Goal: Information Seeking & Learning: Learn about a topic

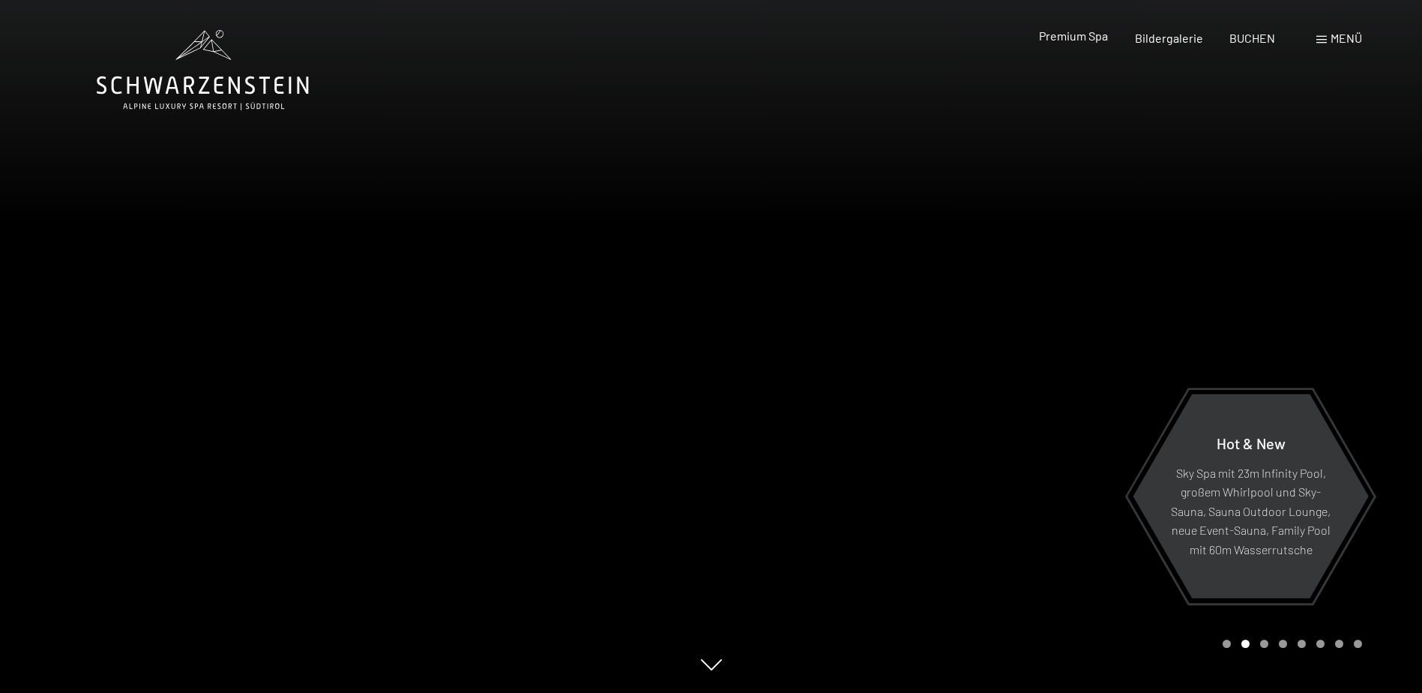
click at [1073, 33] on span "Premium Spa" at bounding box center [1073, 35] width 69 height 14
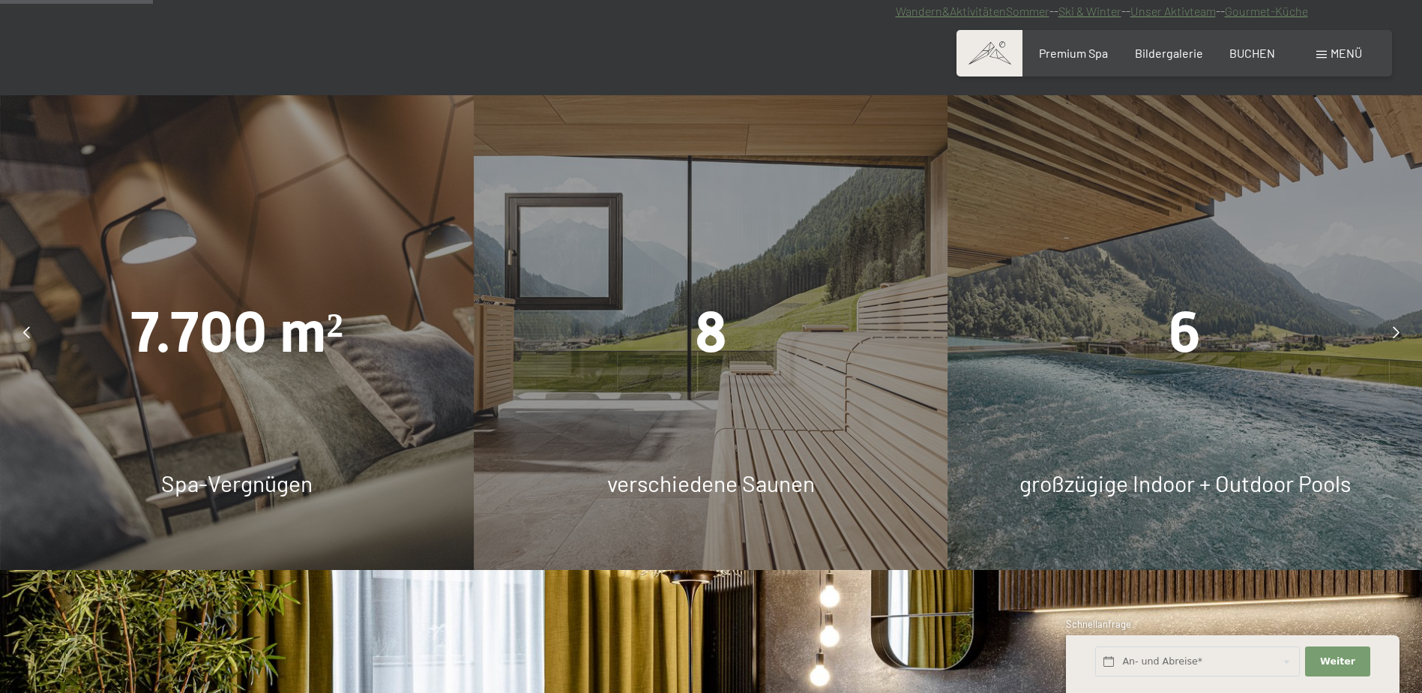
scroll to position [1199, 0]
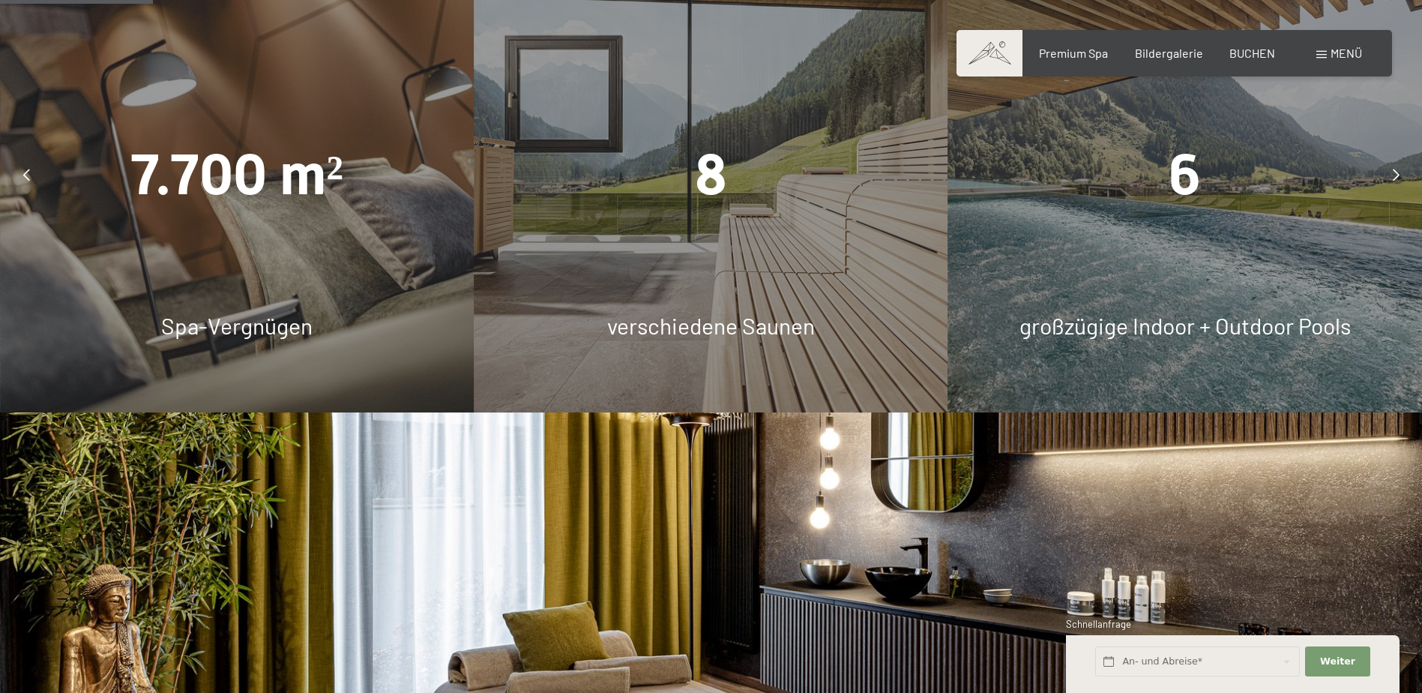
click at [1389, 171] on div at bounding box center [1395, 174] width 37 height 37
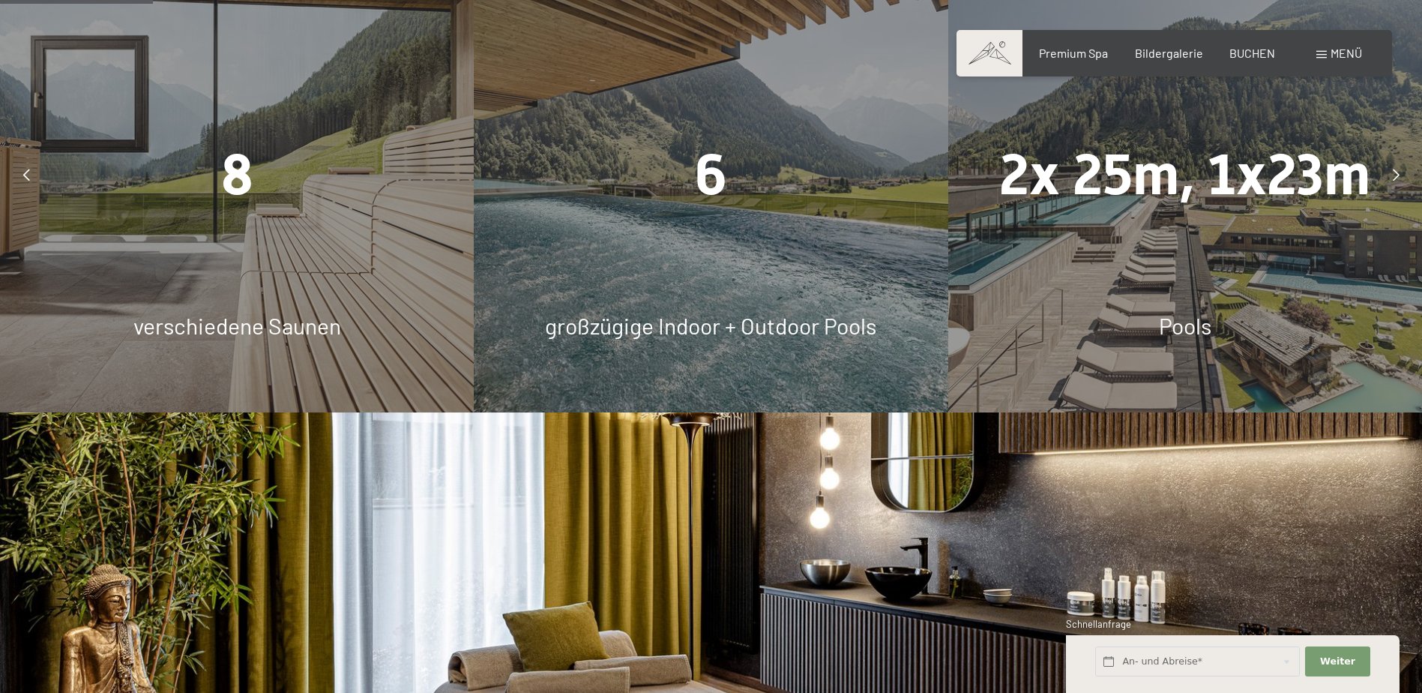
click at [723, 172] on span "6" at bounding box center [711, 175] width 32 height 66
click at [1197, 336] on span "Pools" at bounding box center [1185, 325] width 52 height 27
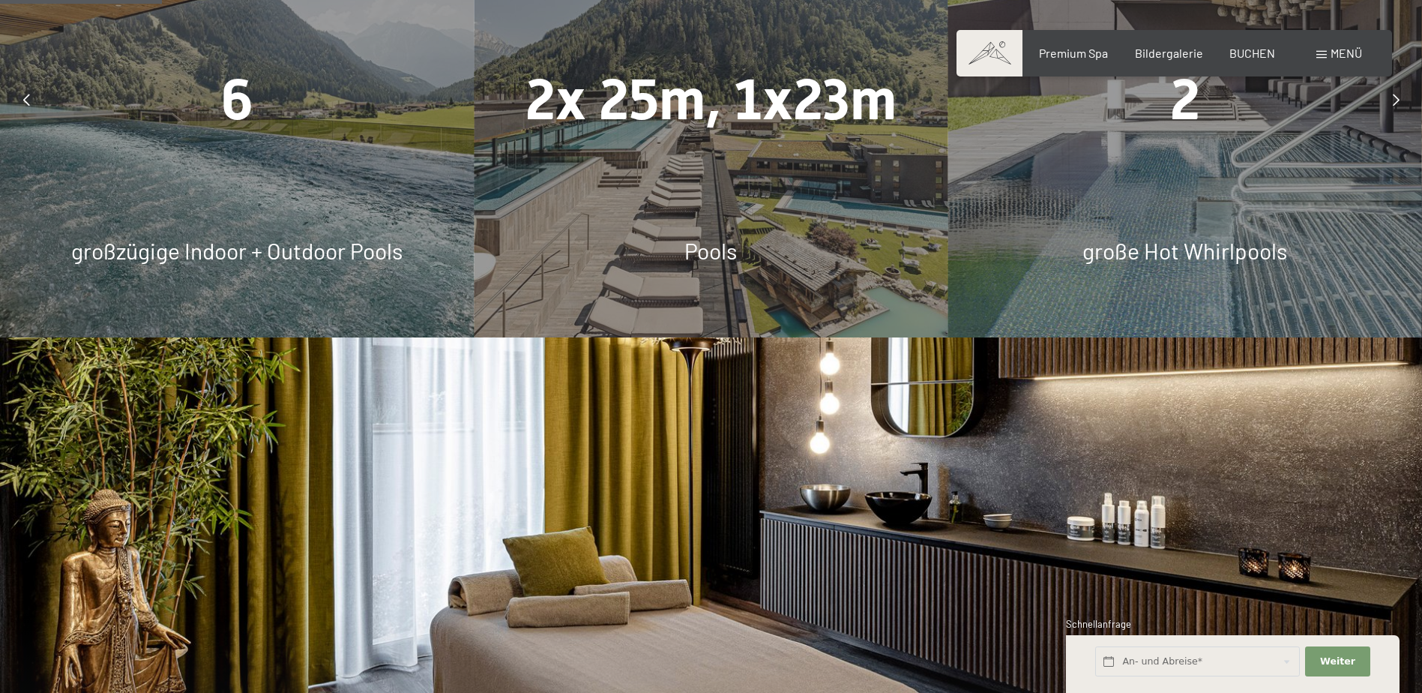
scroll to position [974, 0]
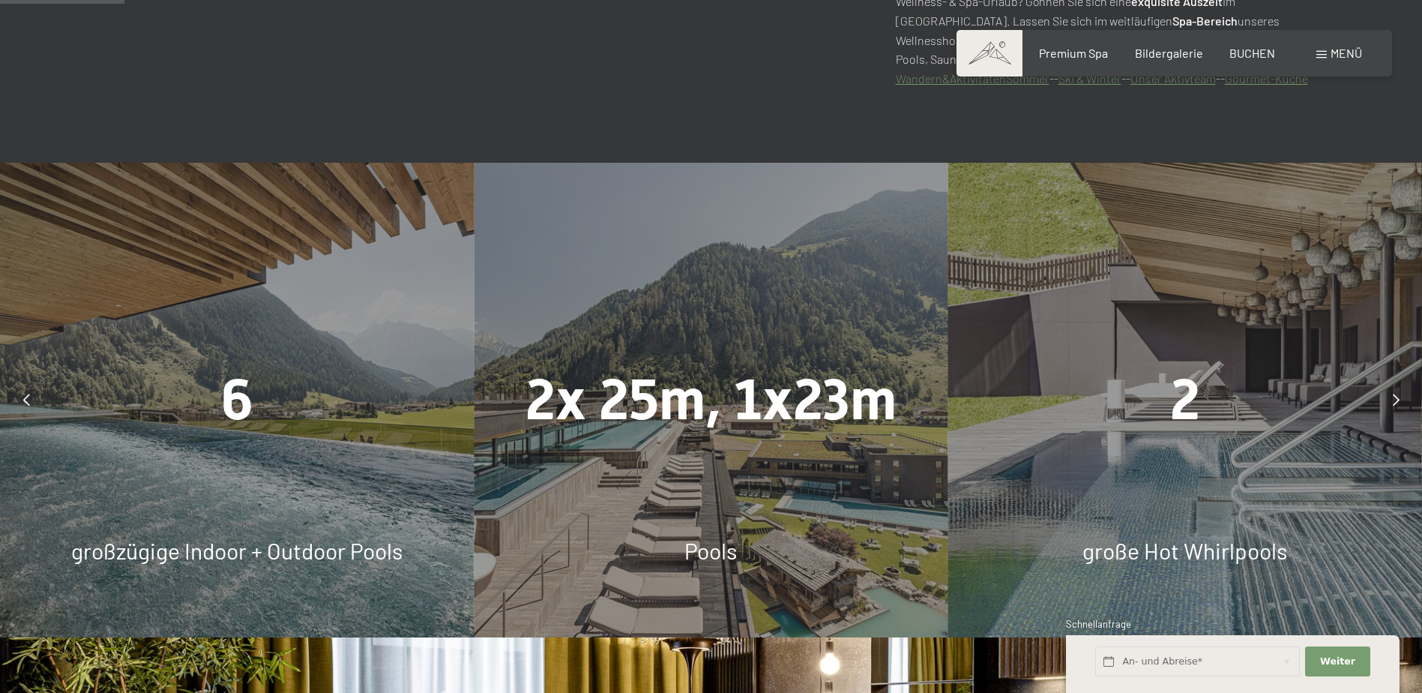
click at [1398, 394] on icon at bounding box center [1396, 399] width 7 height 12
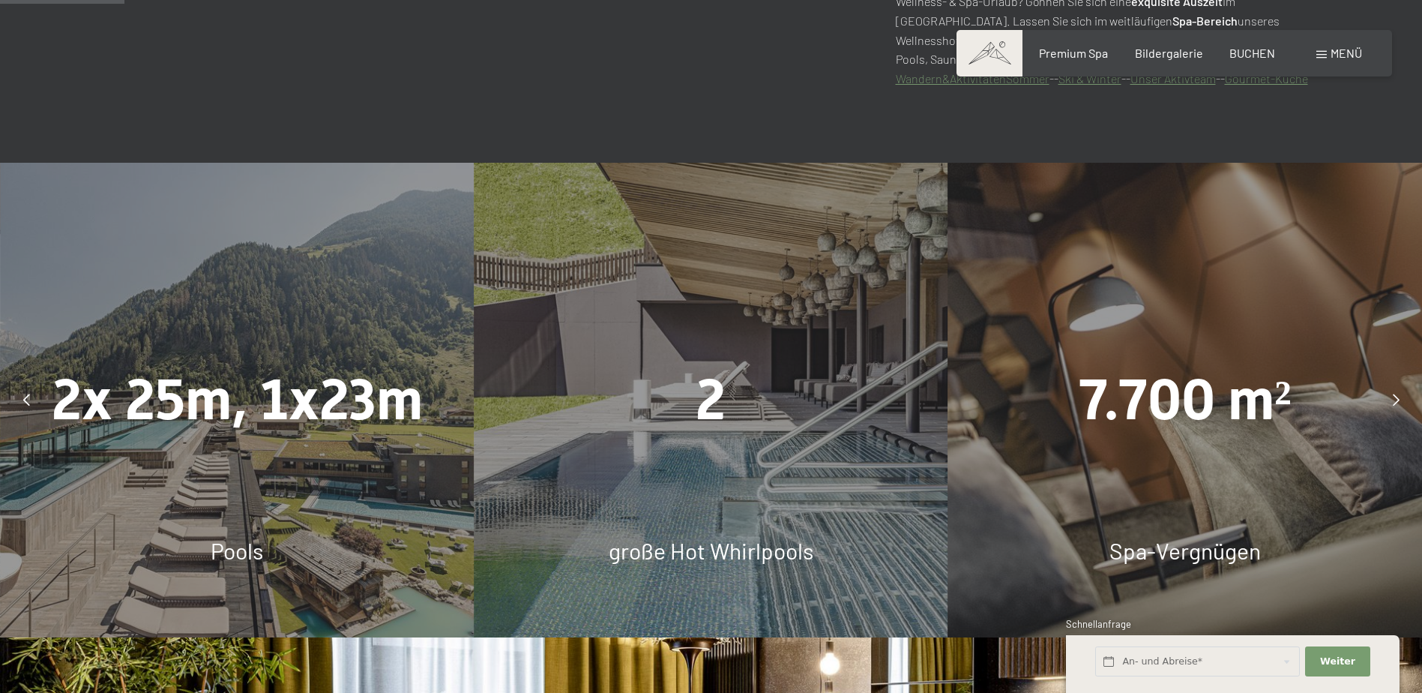
click at [1395, 394] on icon at bounding box center [1396, 399] width 7 height 12
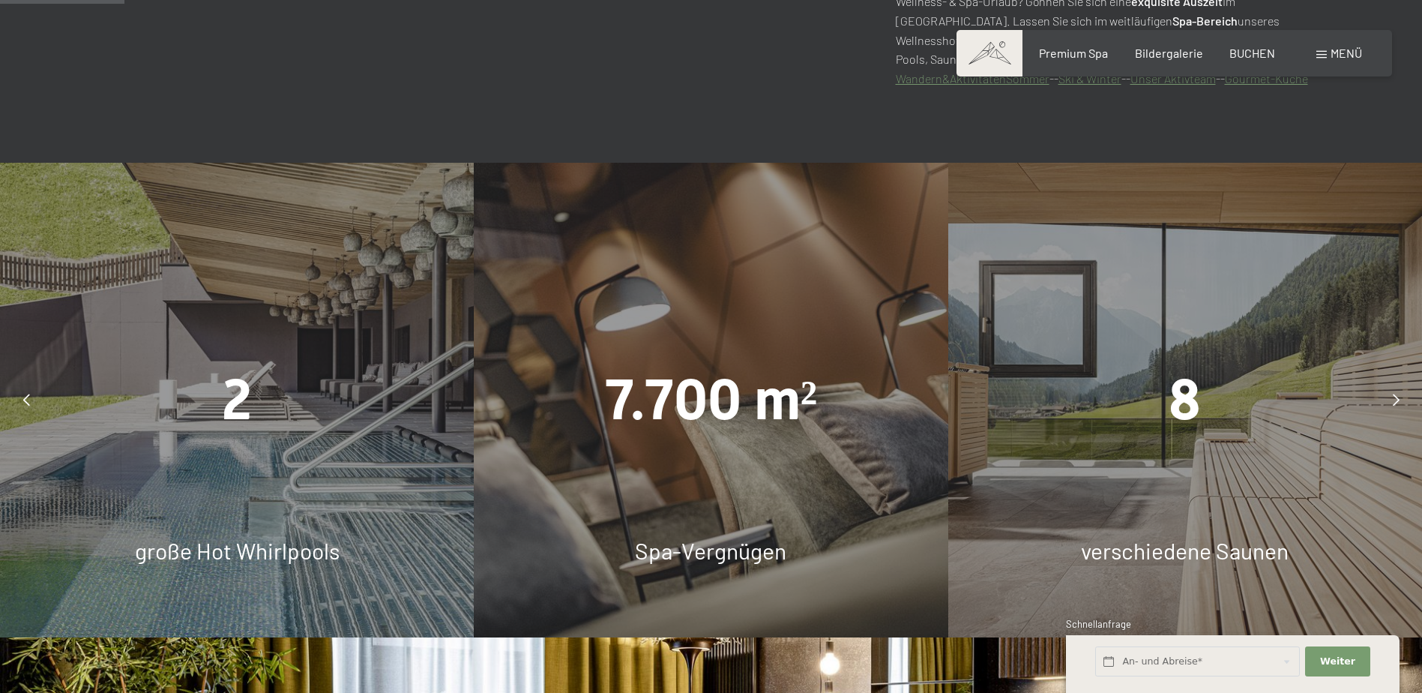
click at [1396, 394] on icon at bounding box center [1396, 399] width 7 height 12
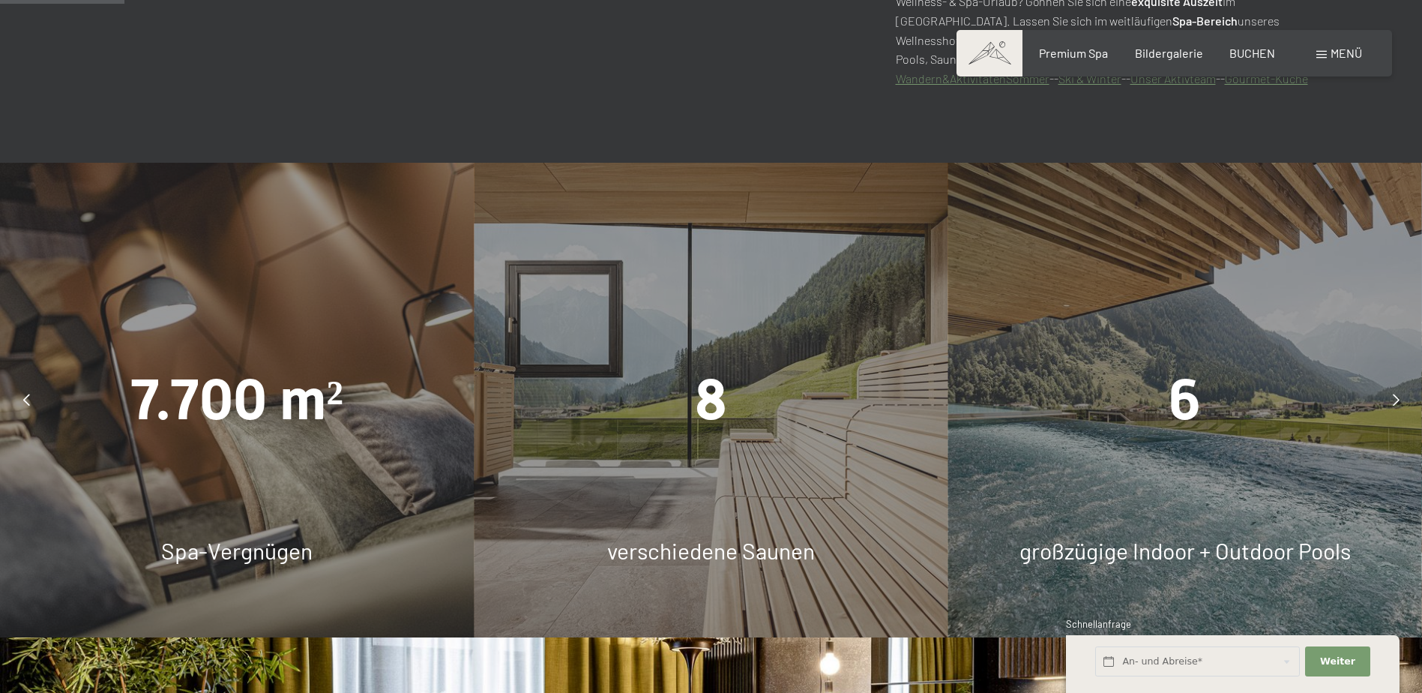
click at [1396, 394] on icon at bounding box center [1396, 399] width 7 height 12
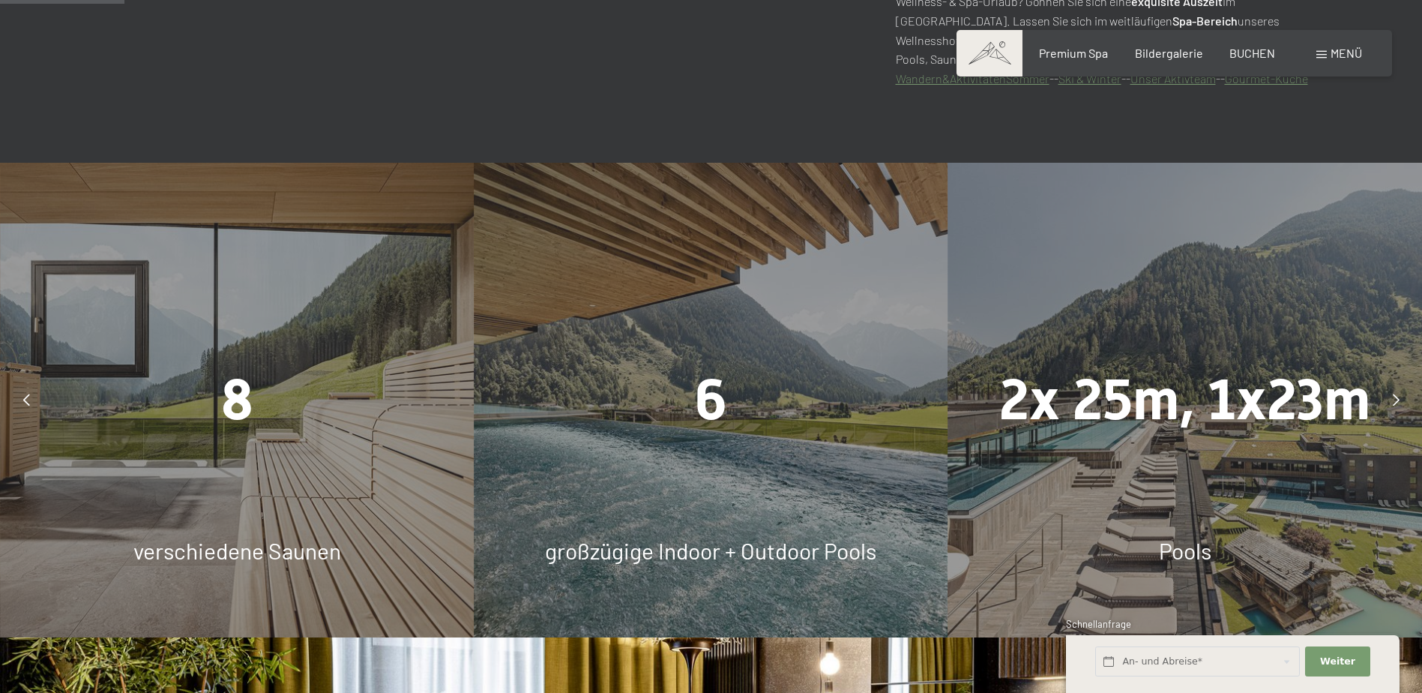
click at [1396, 394] on icon at bounding box center [1396, 399] width 7 height 12
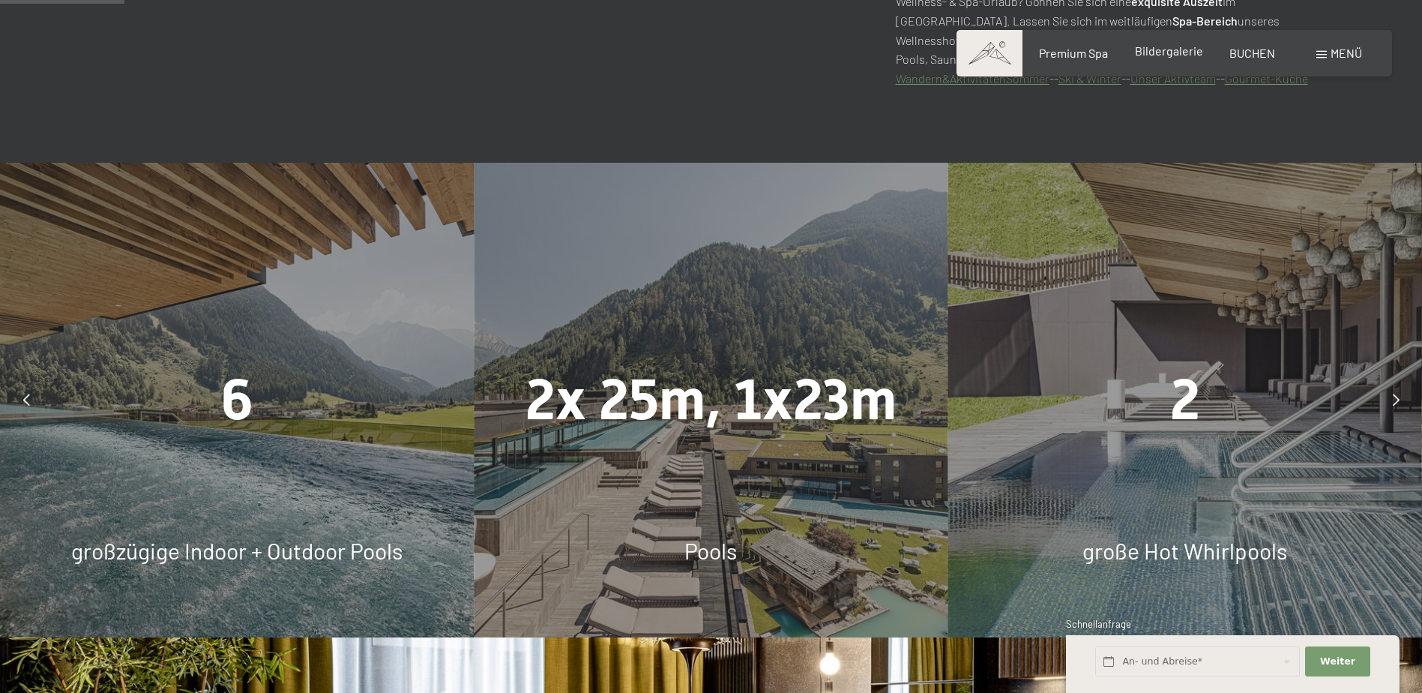
click at [1162, 54] on span "Bildergalerie" at bounding box center [1169, 50] width 68 height 14
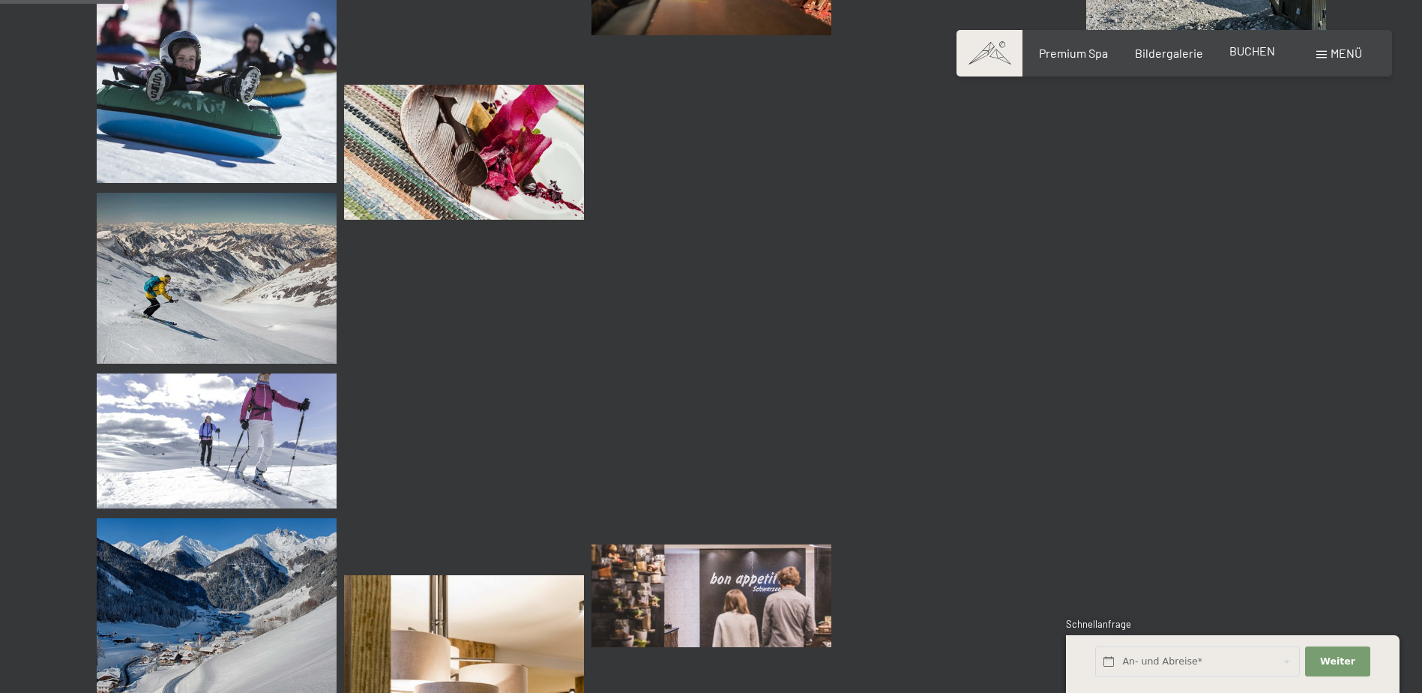
scroll to position [1349, 0]
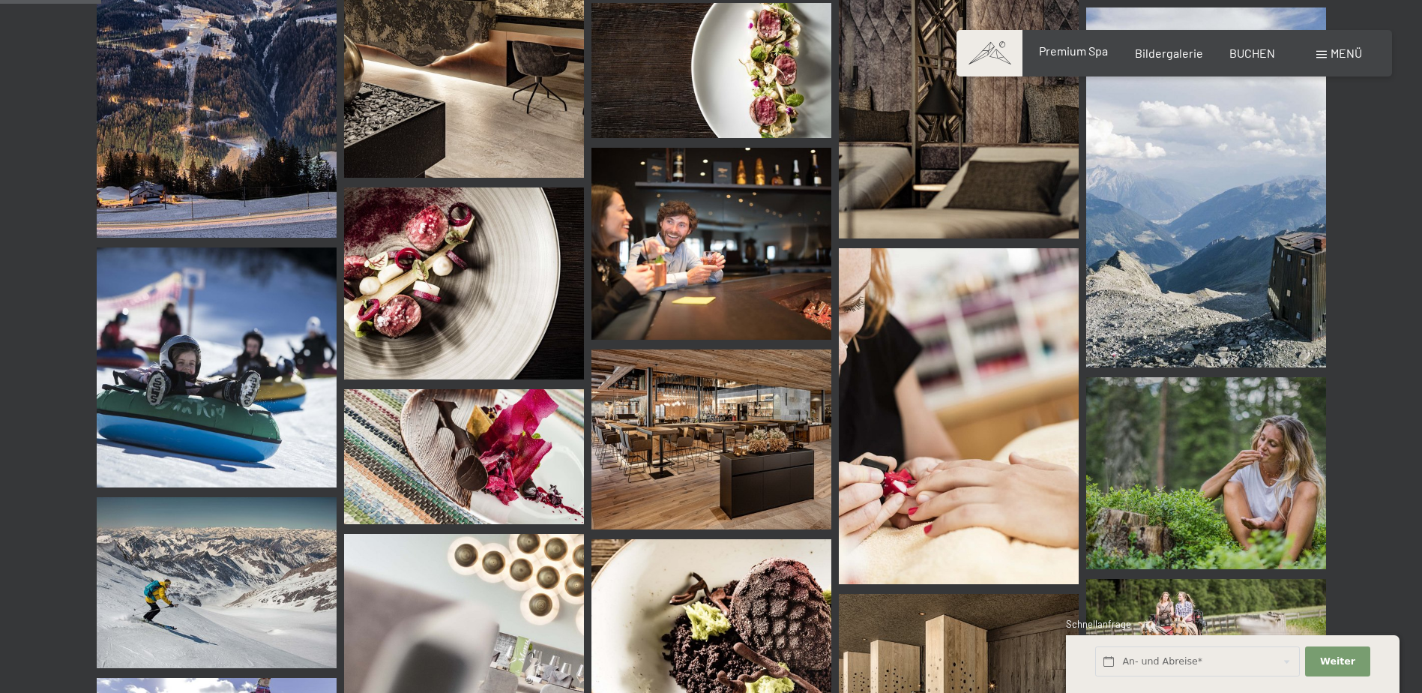
click at [1057, 49] on span "Premium Spa" at bounding box center [1073, 50] width 69 height 14
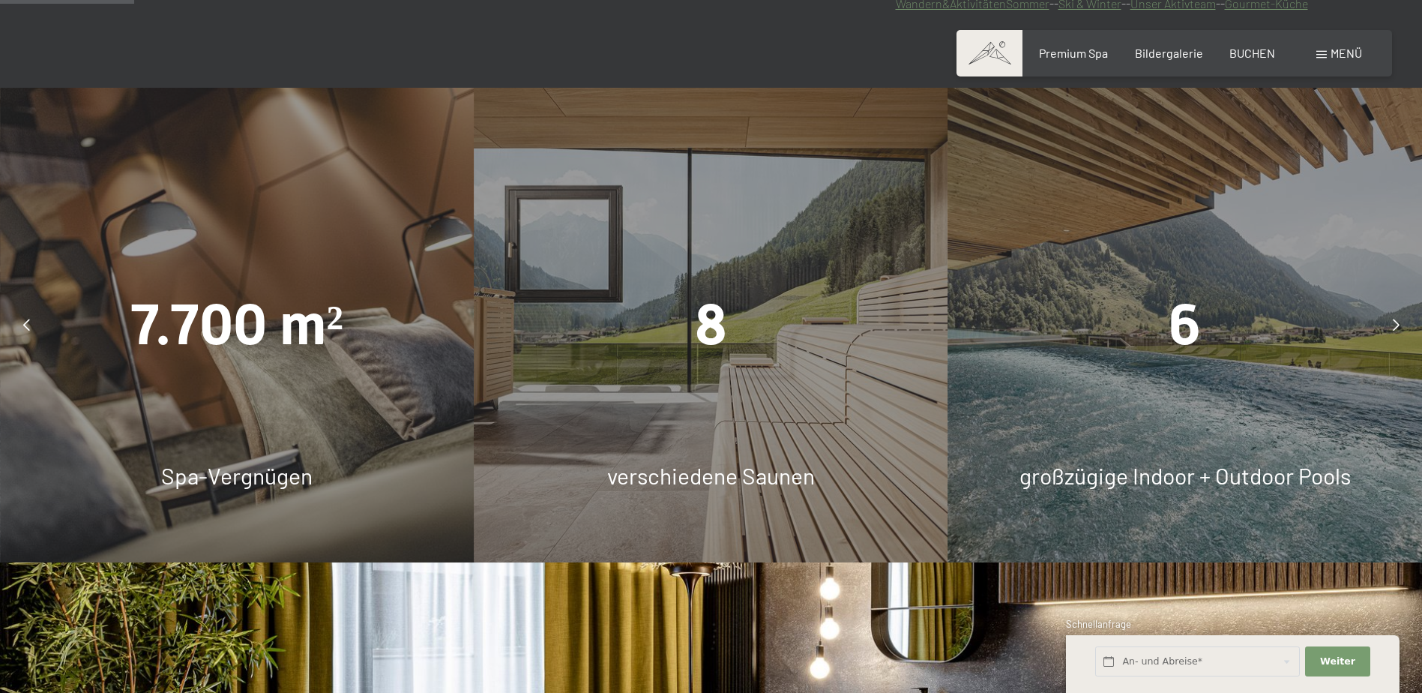
click at [1192, 323] on span "6" at bounding box center [1184, 325] width 32 height 66
click at [1391, 322] on div at bounding box center [1395, 324] width 37 height 37
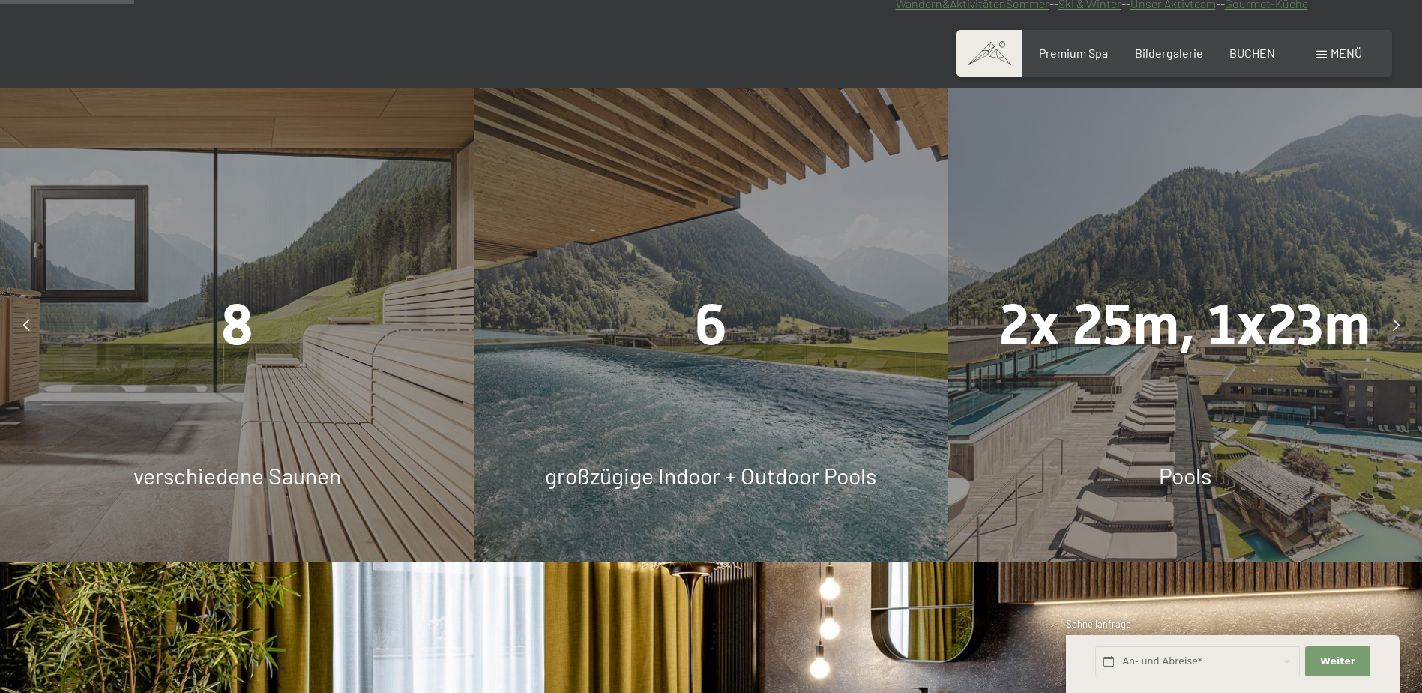
click at [758, 367] on div "6 großzügige Indoor + Outdoor Pools" at bounding box center [711, 325] width 474 height 474
drag, startPoint x: 1205, startPoint y: 398, endPoint x: 702, endPoint y: 387, distance: 503.8
click at [1204, 398] on div "2x 25m, 1x23m Pools" at bounding box center [1184, 325] width 474 height 474
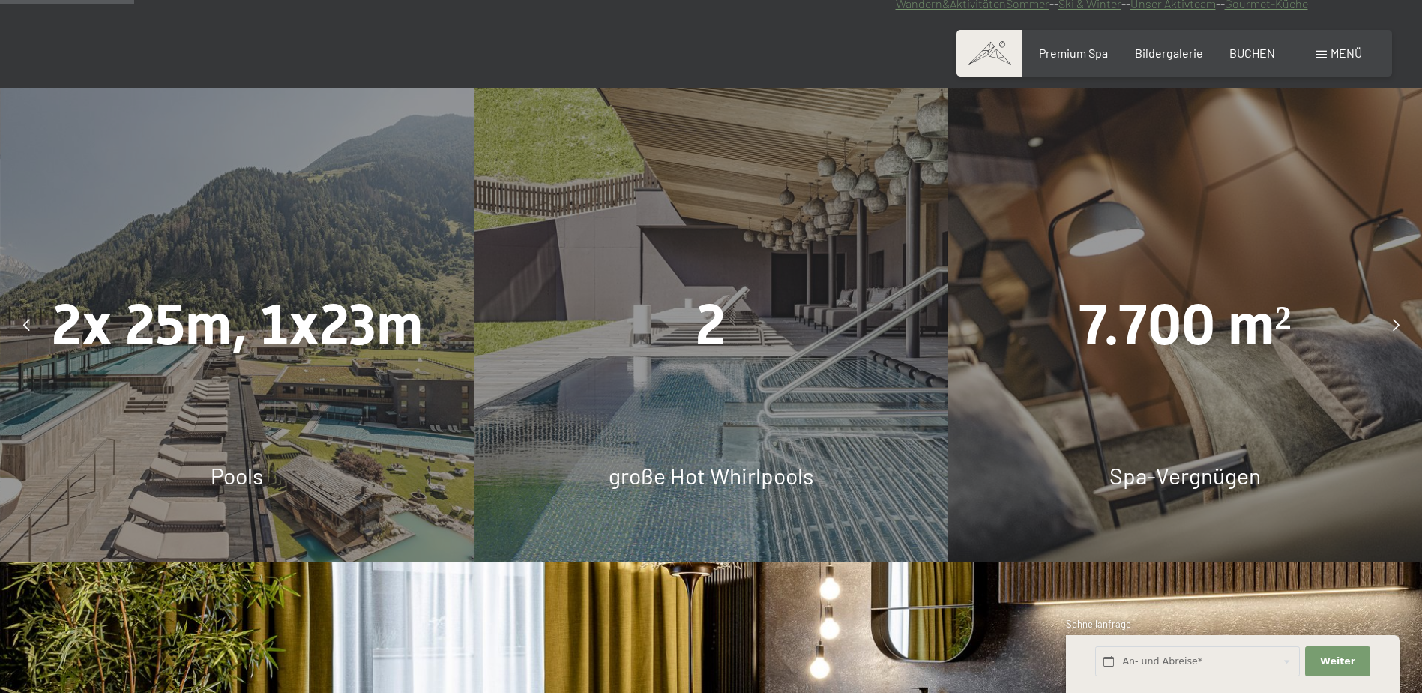
click at [1388, 330] on div at bounding box center [1395, 324] width 37 height 37
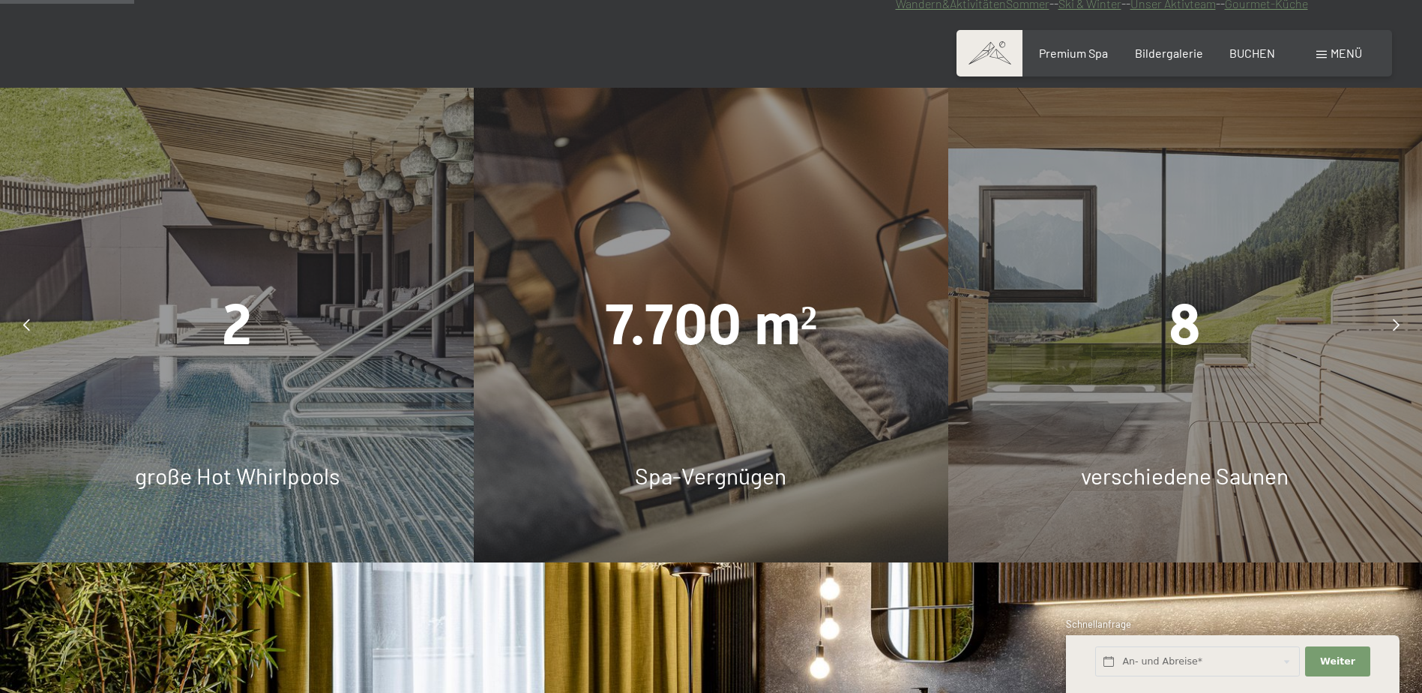
click at [1389, 328] on div at bounding box center [1395, 324] width 37 height 37
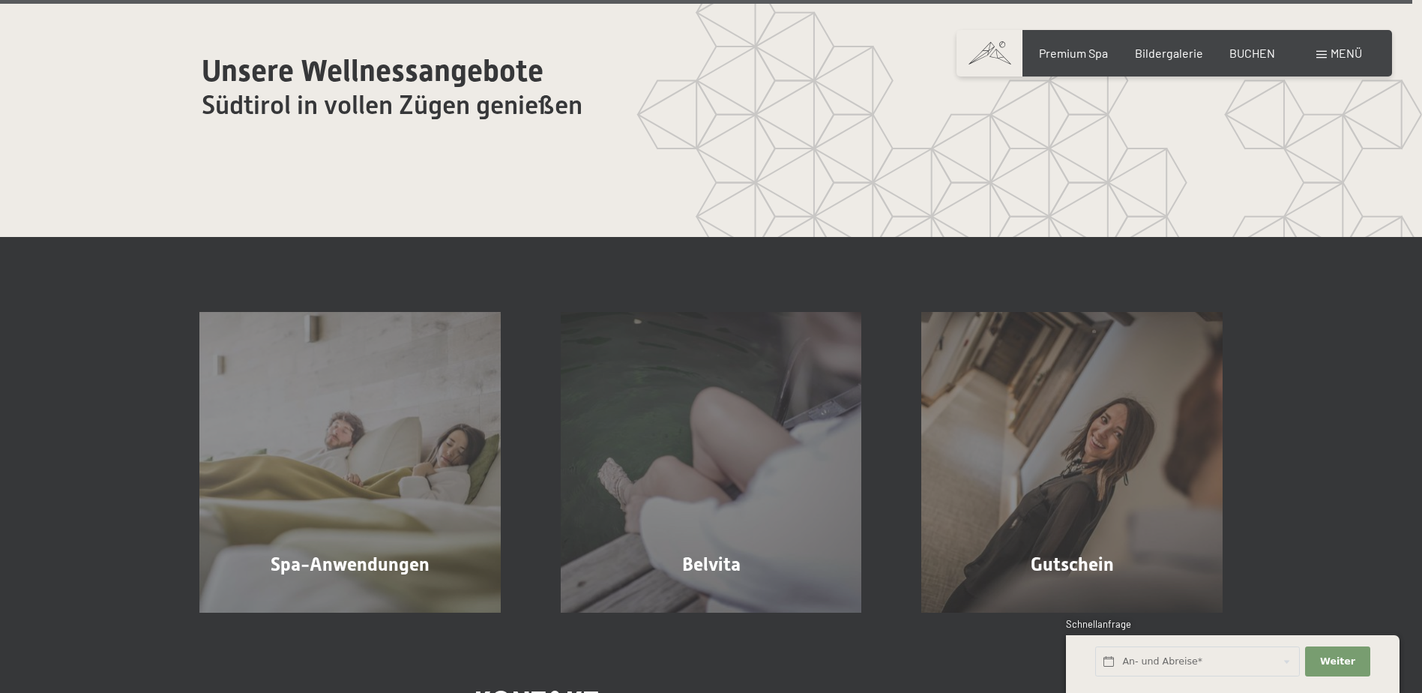
scroll to position [9609, 0]
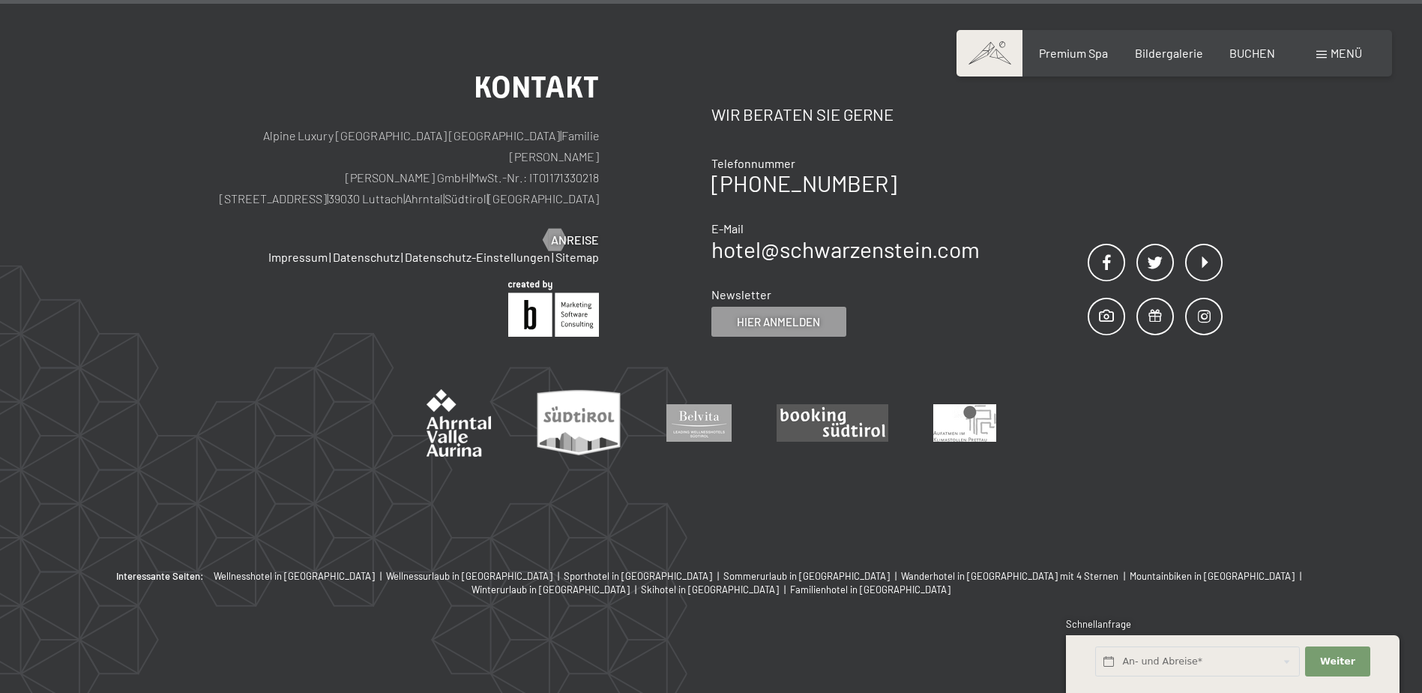
click at [1344, 50] on span "Menü" at bounding box center [1345, 53] width 31 height 14
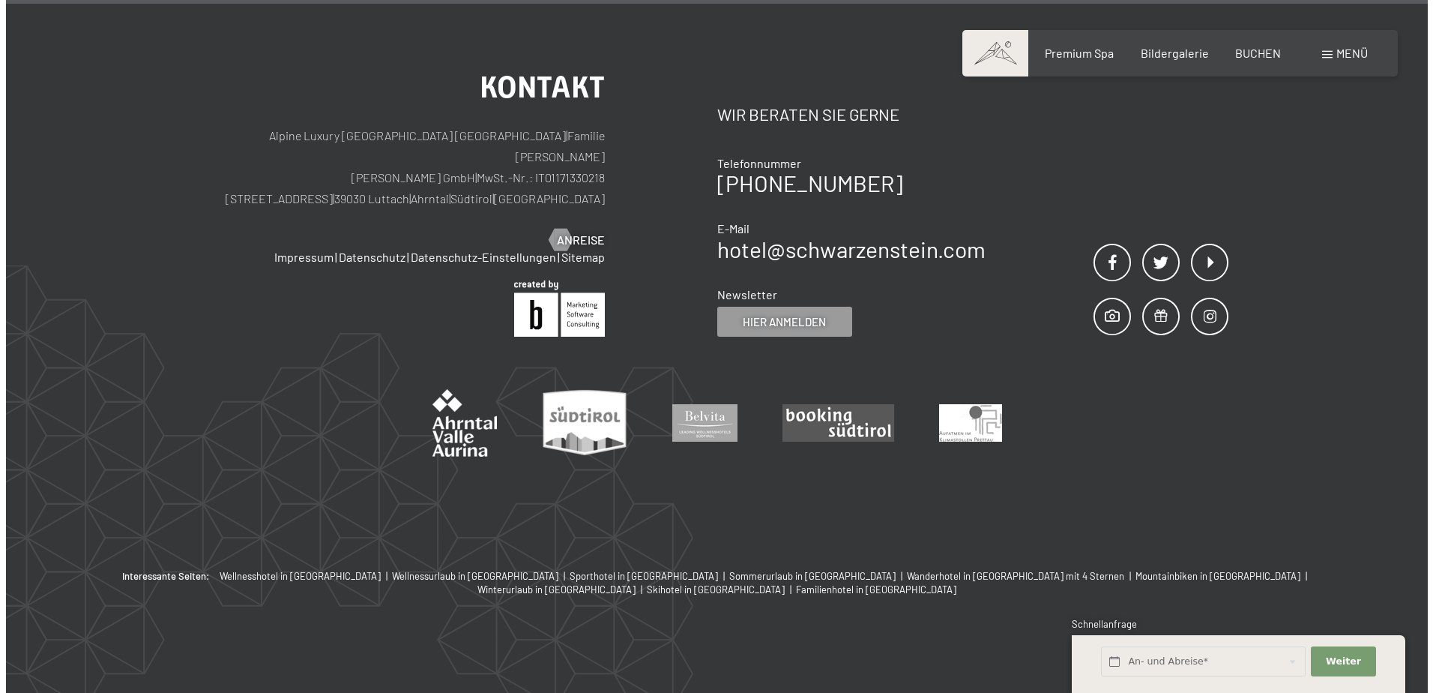
scroll to position [9634, 0]
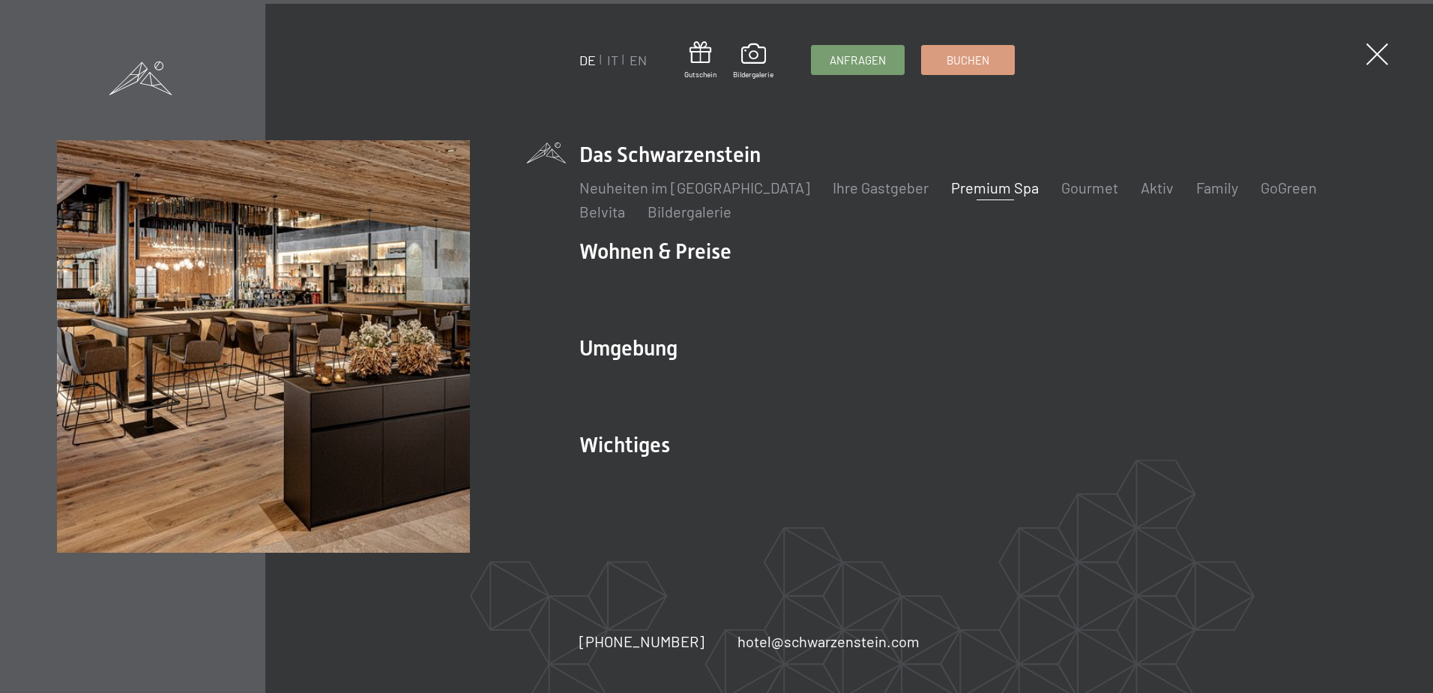
click at [973, 184] on link "Premium Spa" at bounding box center [995, 187] width 88 height 18
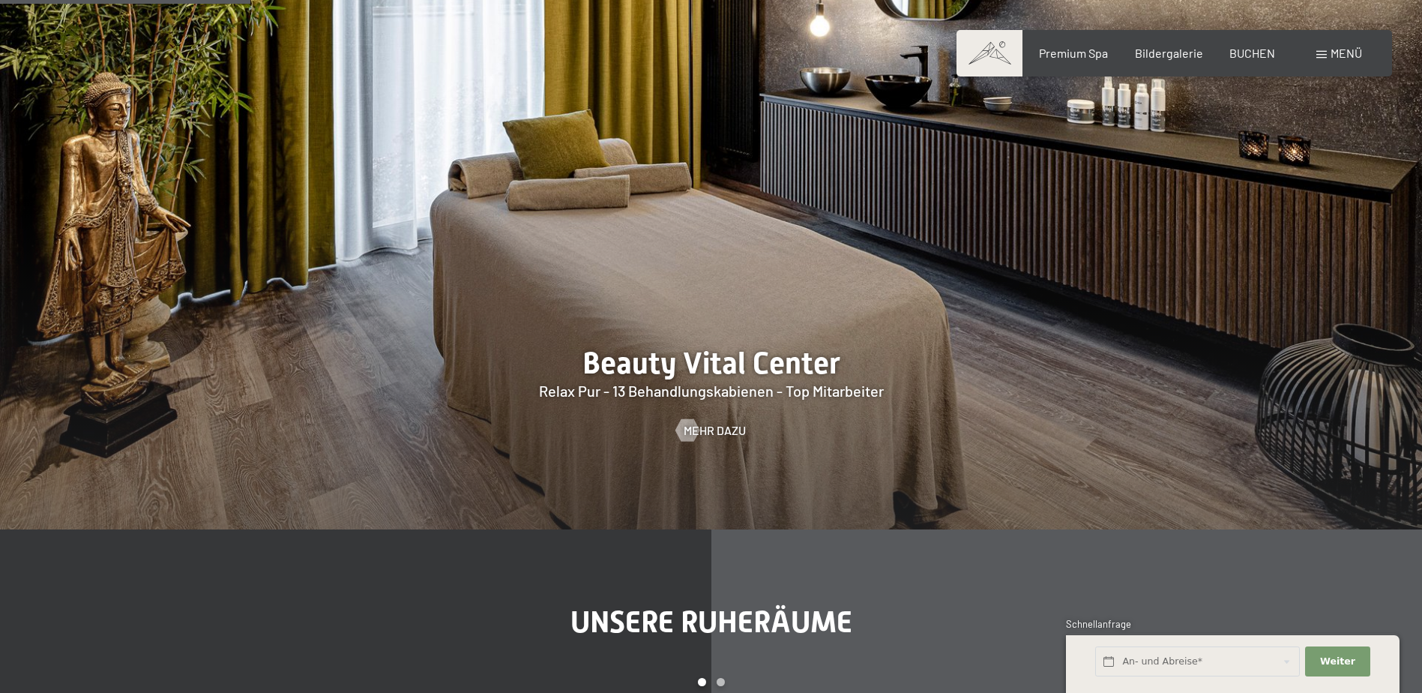
scroll to position [2024, 0]
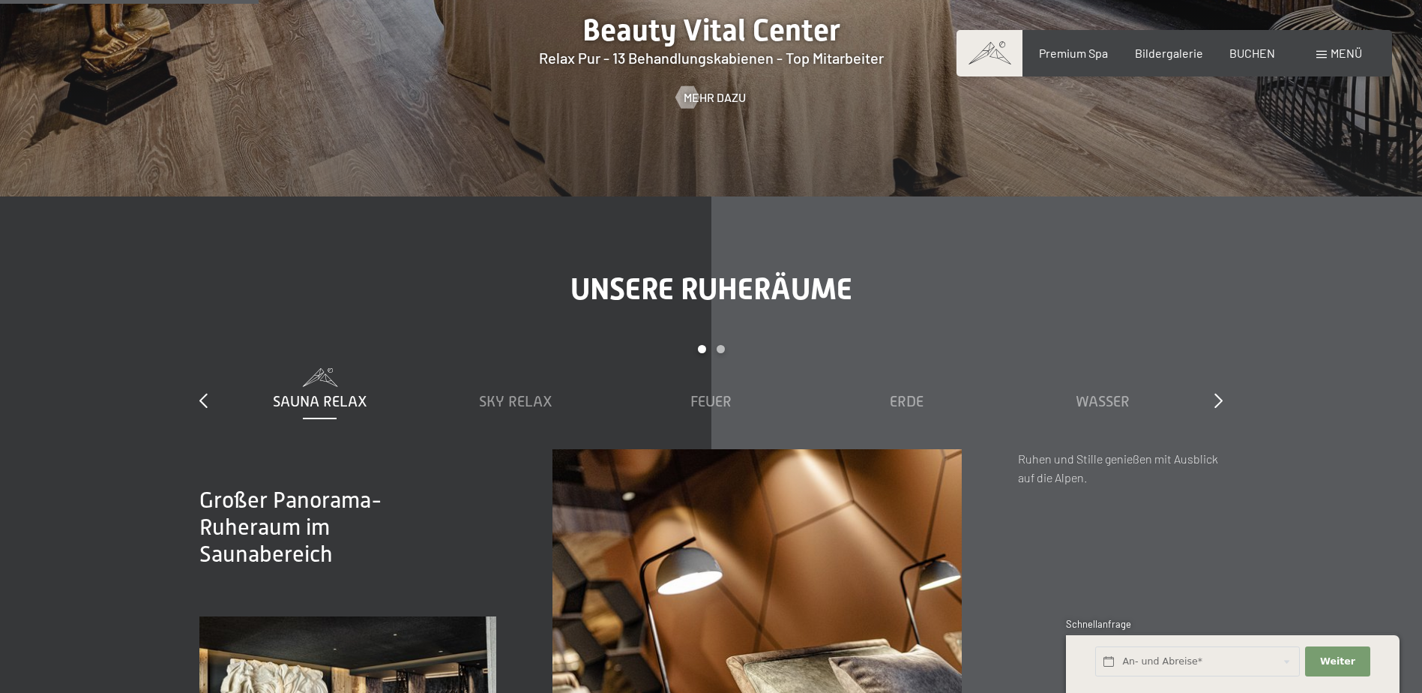
click at [1227, 410] on div "Unsere Ruheräume slide 1 to 5 of 7 Sauna Relax Sky Relax Feuer Erde Wasser Luft…" at bounding box center [711, 564] width 1136 height 587
click at [1221, 399] on icon at bounding box center [1218, 400] width 8 height 15
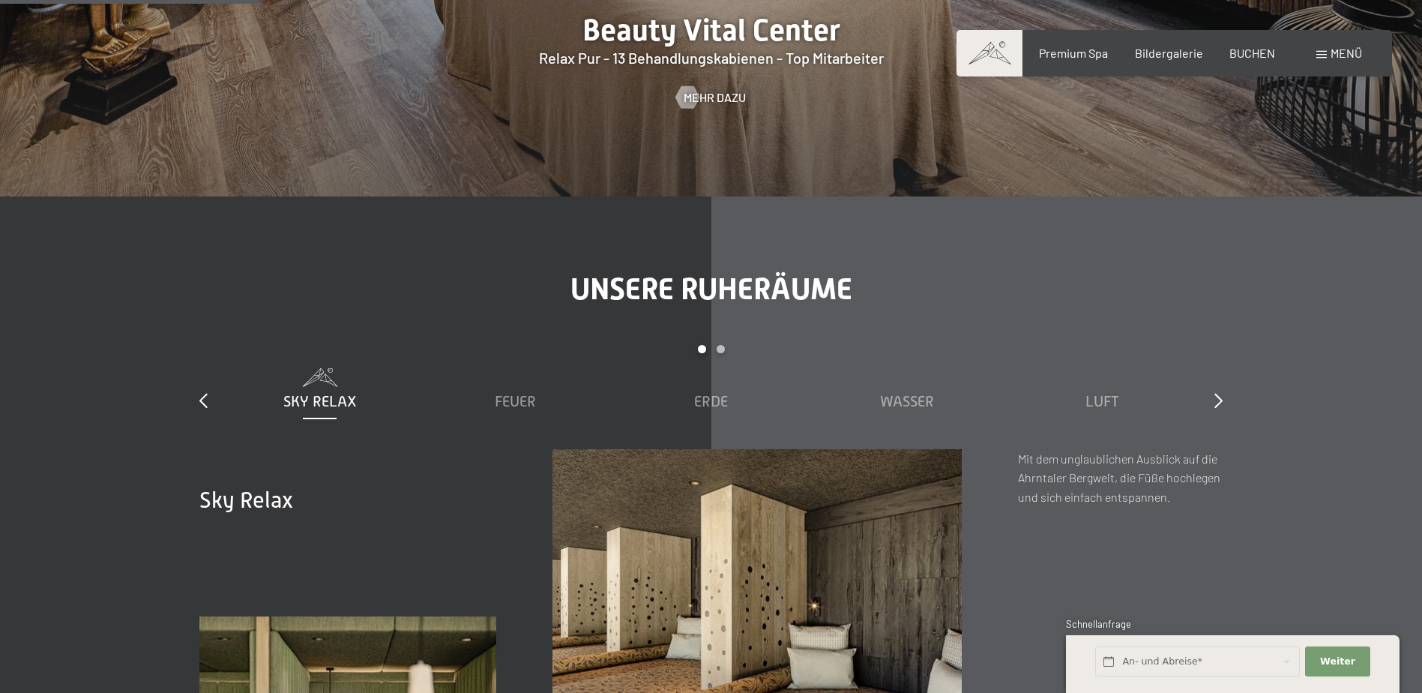
drag, startPoint x: 917, startPoint y: 397, endPoint x: 1279, endPoint y: 444, distance: 365.8
click at [917, 397] on span "Wasser" at bounding box center [907, 401] width 54 height 16
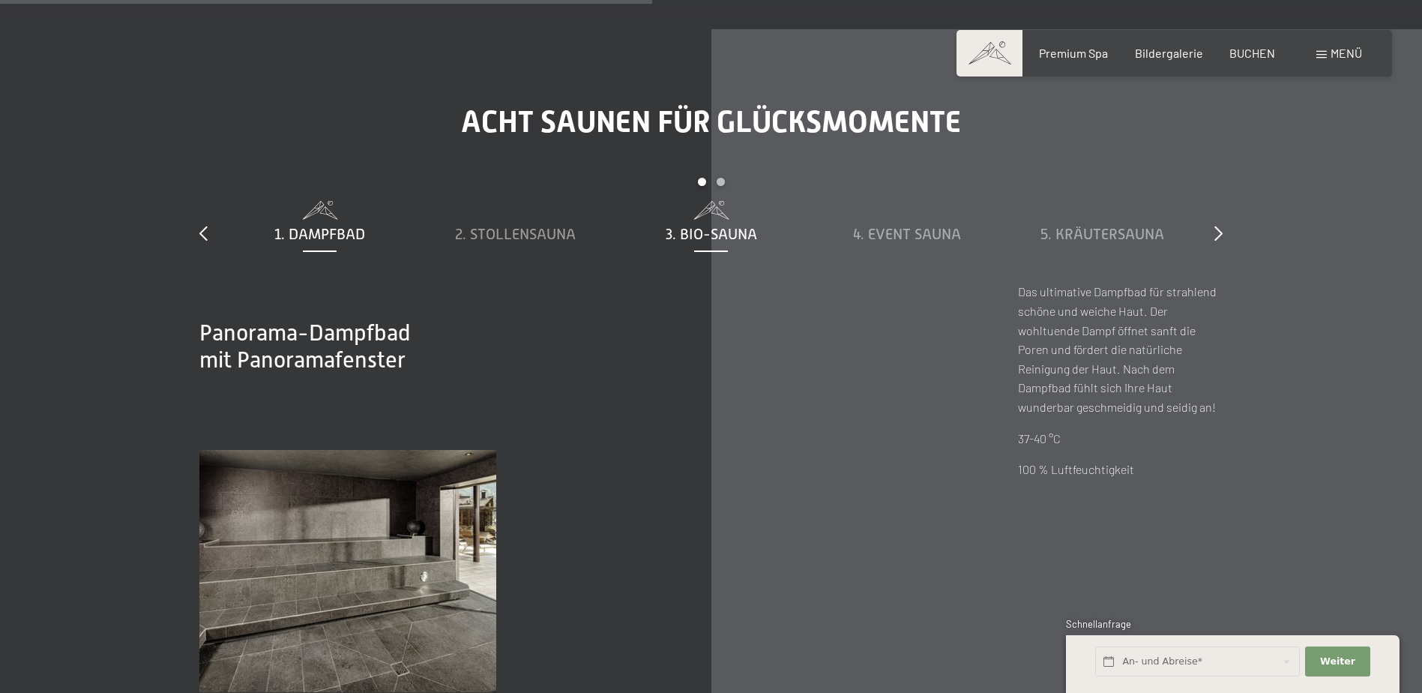
scroll to position [5172, 0]
